Goal: Task Accomplishment & Management: Manage account settings

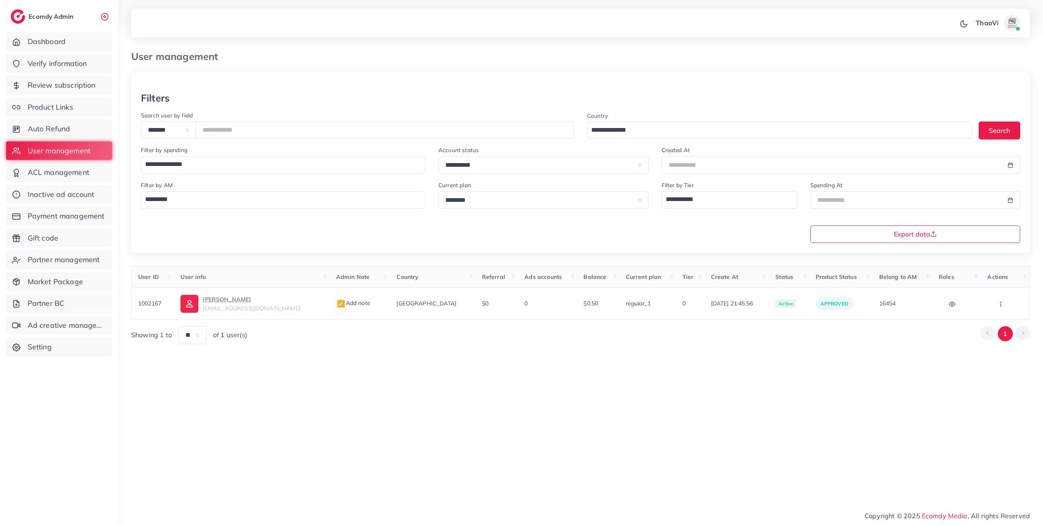
click at [42, 111] on span "Product Links" at bounding box center [51, 107] width 46 height 11
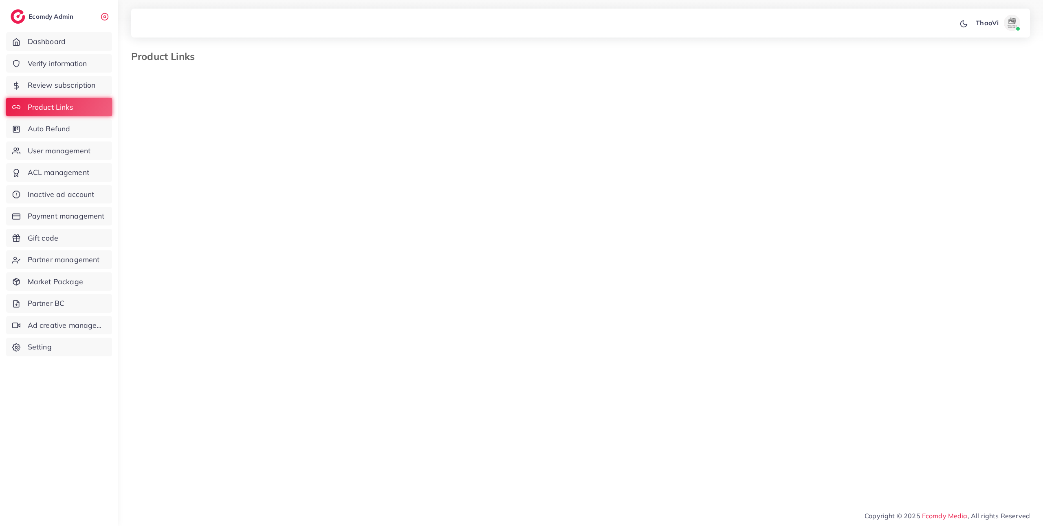
select select "*********"
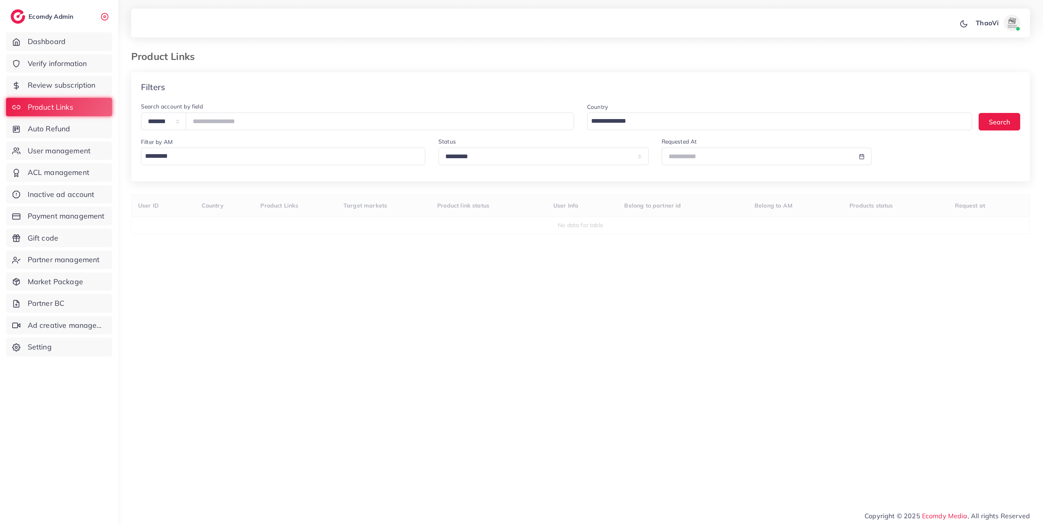
click at [213, 161] on input "Search for option" at bounding box center [281, 156] width 278 height 14
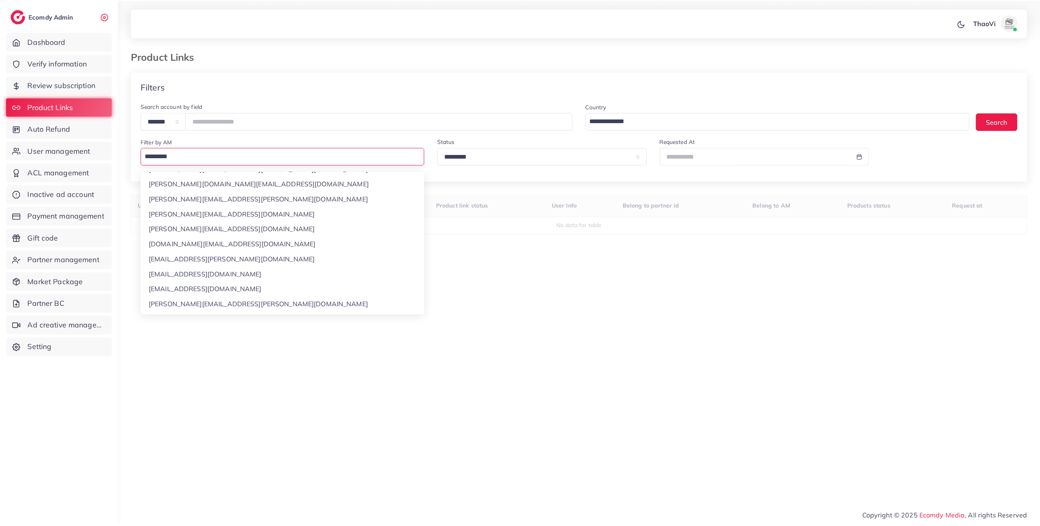
scroll to position [190, 0]
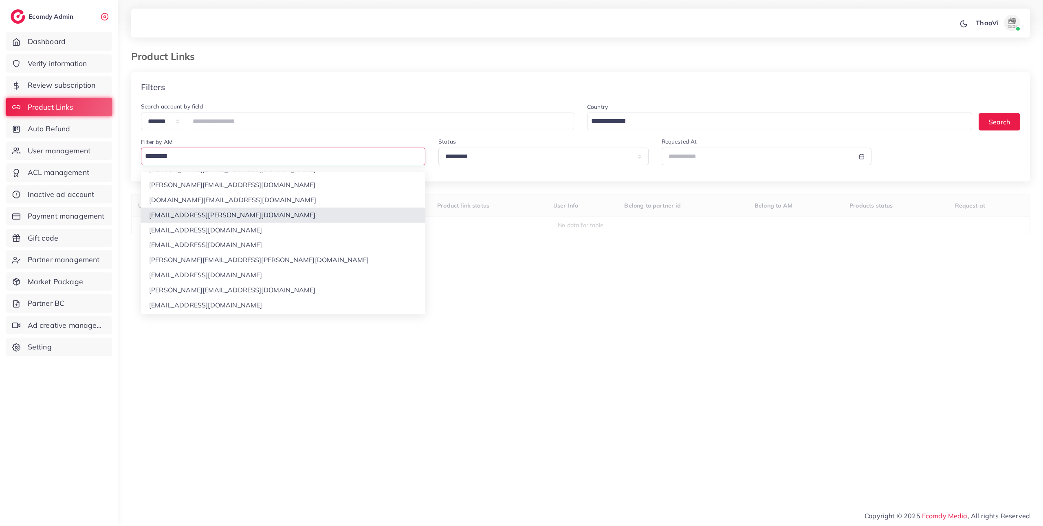
click at [181, 215] on div "**********" at bounding box center [580, 251] width 899 height 359
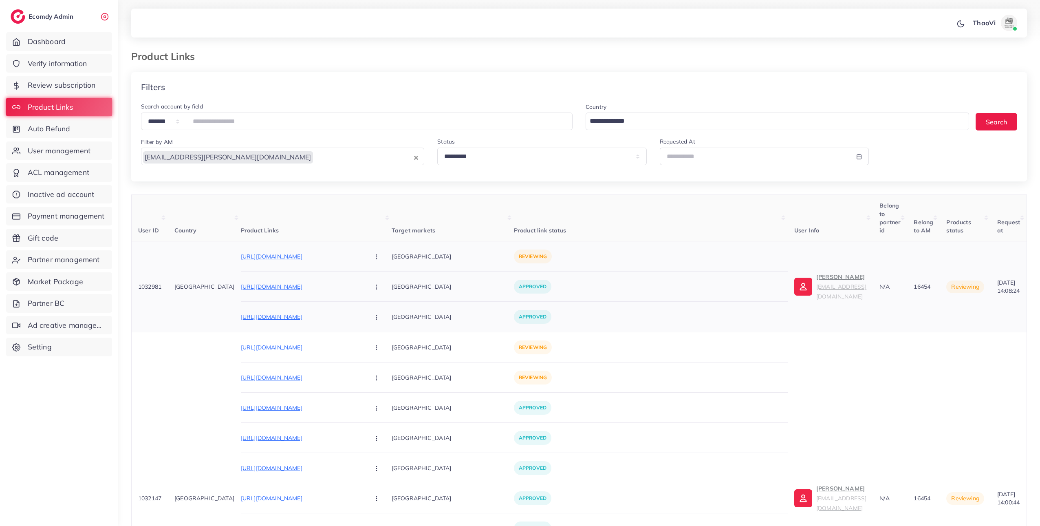
click at [375, 257] on icon "button" at bounding box center [376, 257] width 7 height 7
click at [377, 283] on icon at bounding box center [375, 282] width 6 height 6
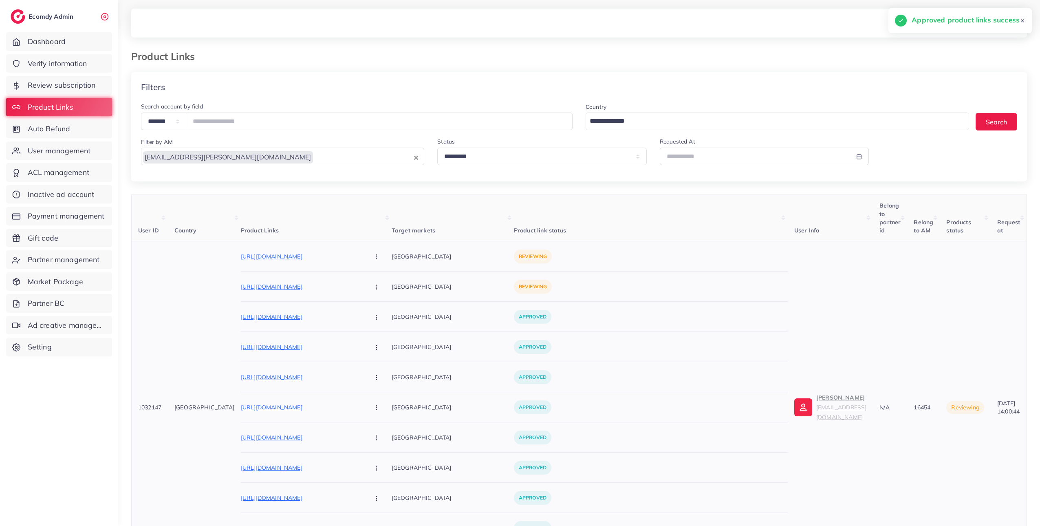
click at [377, 256] on icon "button" at bounding box center [376, 257] width 7 height 7
click at [377, 285] on icon at bounding box center [375, 282] width 6 height 6
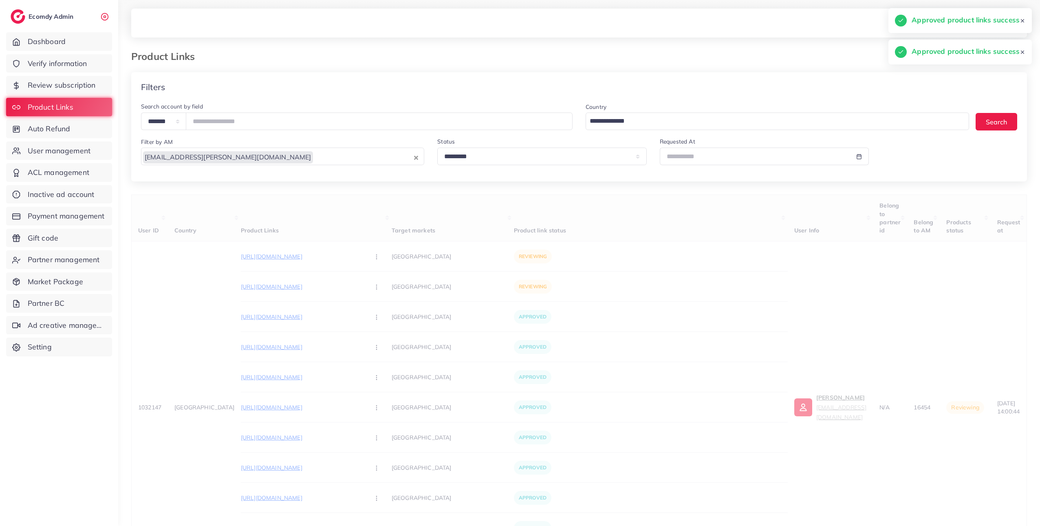
click at [377, 287] on div "User ID Country Product Links Target markets Product link status User Info Belo…" at bounding box center [579, 399] width 896 height 410
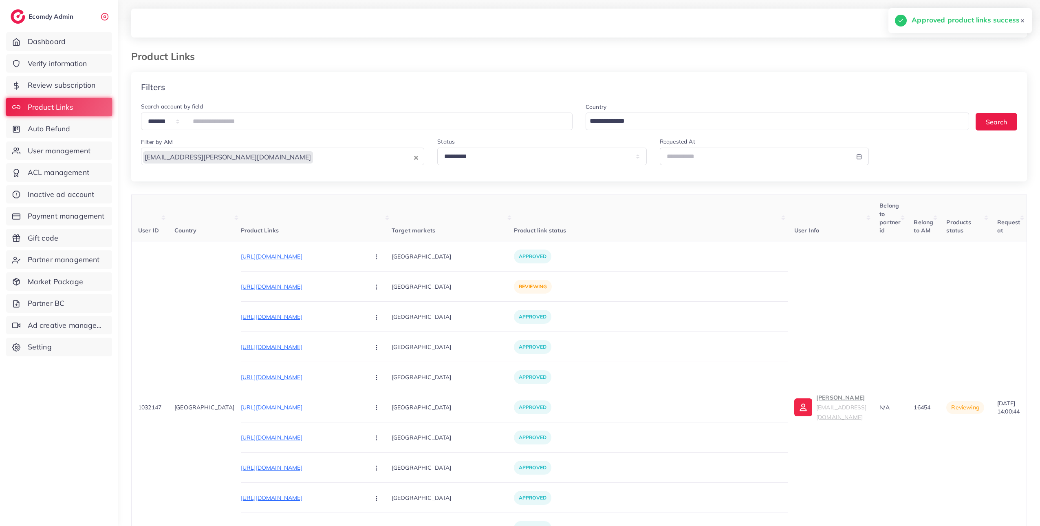
click at [377, 287] on icon "button" at bounding box center [376, 287] width 7 height 7
click at [377, 316] on link "Approve" at bounding box center [396, 311] width 64 height 18
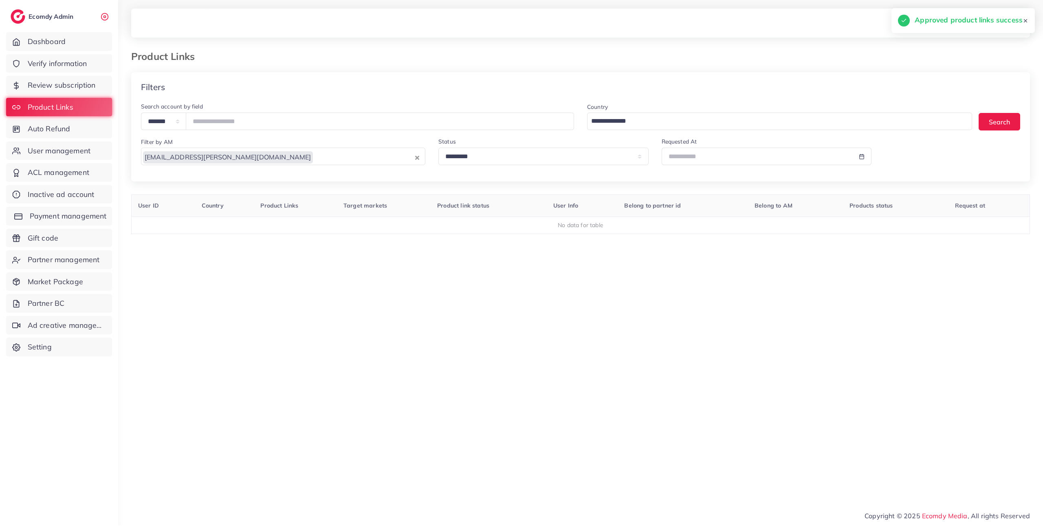
click at [52, 219] on span "Payment management" at bounding box center [68, 216] width 77 height 11
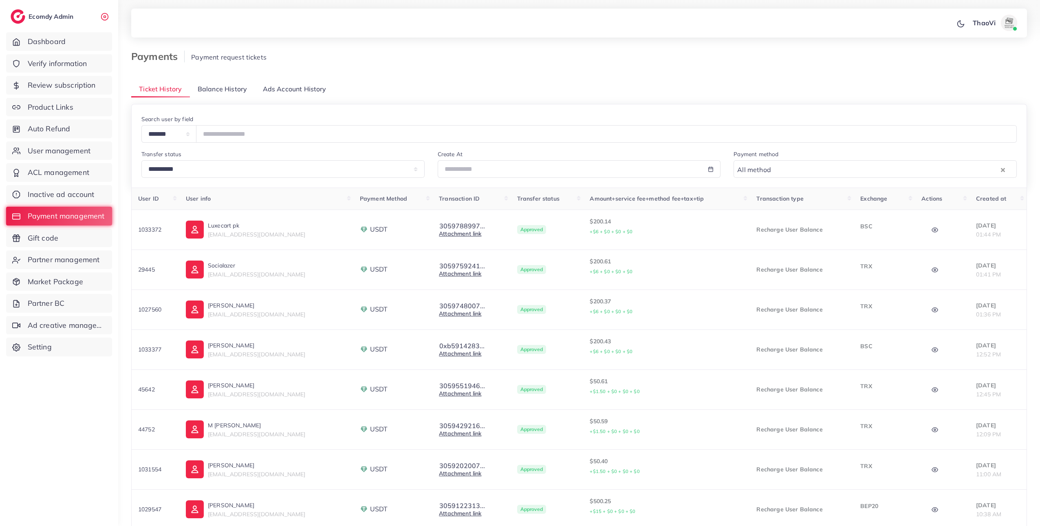
click at [234, 88] on span "Balance History" at bounding box center [222, 88] width 49 height 9
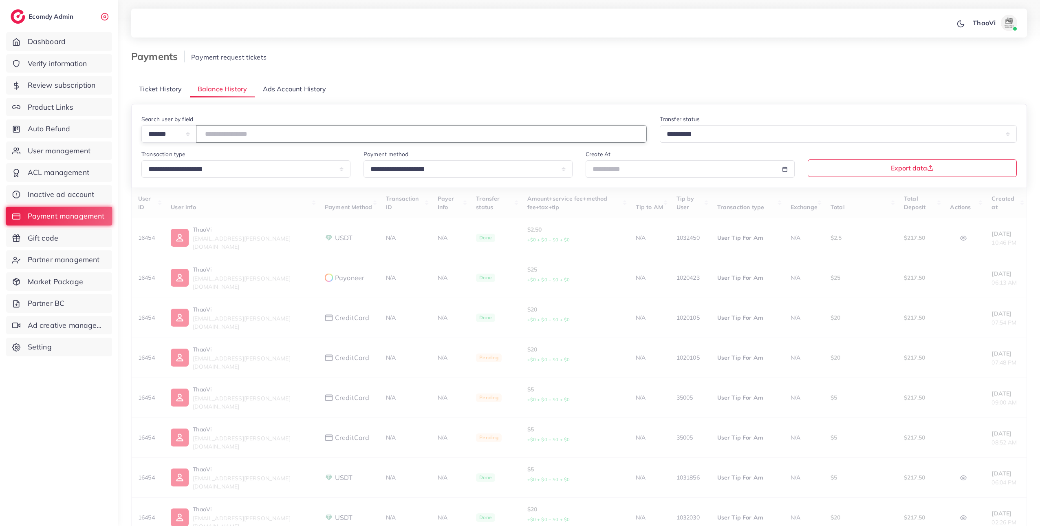
click at [235, 140] on input "number" at bounding box center [421, 134] width 451 height 18
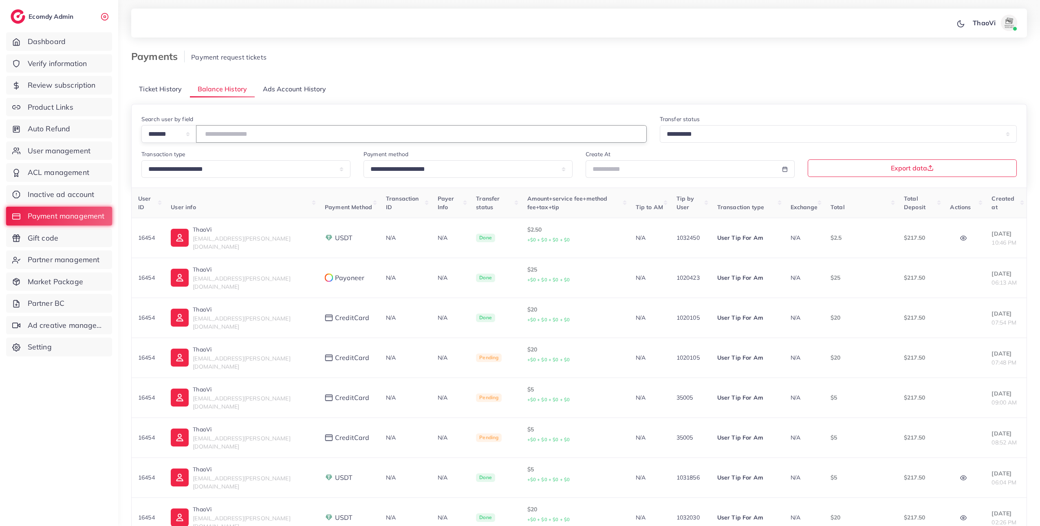
type input "*****"
